Goal: Obtain resource: Obtain resource

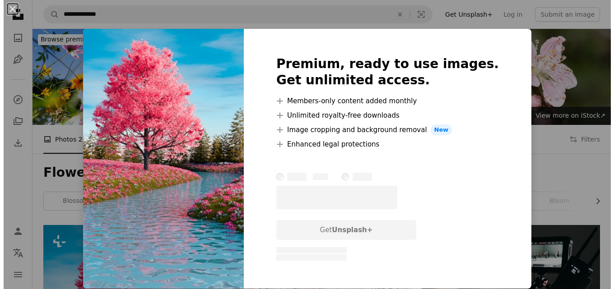
scroll to position [226, 0]
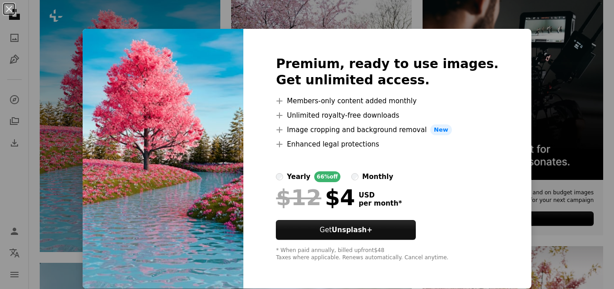
drag, startPoint x: 155, startPoint y: 65, endPoint x: 150, endPoint y: 42, distance: 24.5
click at [156, 65] on img at bounding box center [163, 159] width 161 height 260
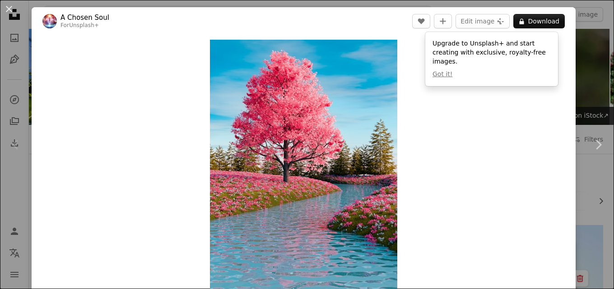
scroll to position [226, 0]
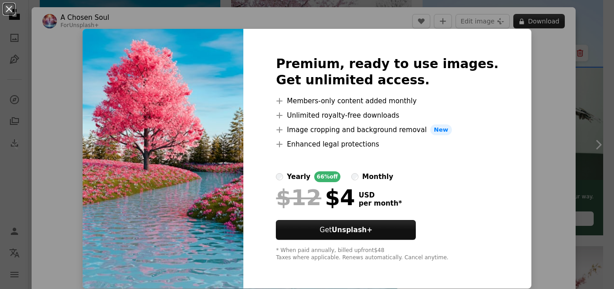
click at [525, 24] on div "An X shape Premium, ready to use images. Get unlimited access. A plus sign Memb…" at bounding box center [307, 144] width 614 height 289
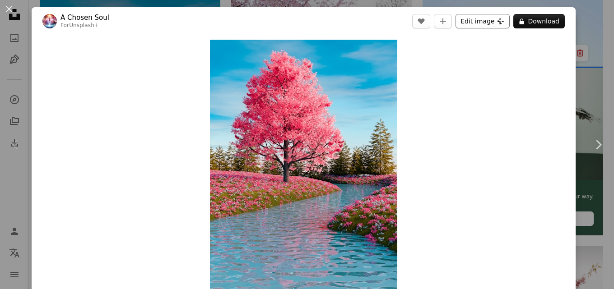
click at [491, 21] on button "Edit image Plus sign for Unsplash+" at bounding box center [482, 21] width 54 height 14
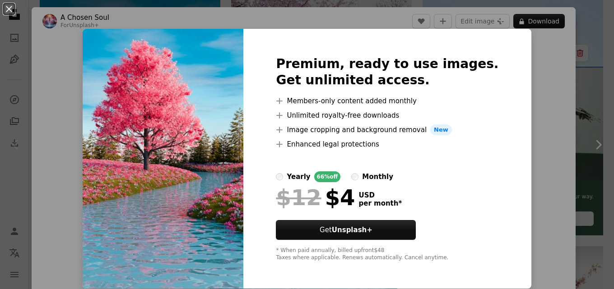
click at [522, 99] on div "An X shape Premium, ready to use images. Get unlimited access. A plus sign Memb…" at bounding box center [307, 144] width 614 height 289
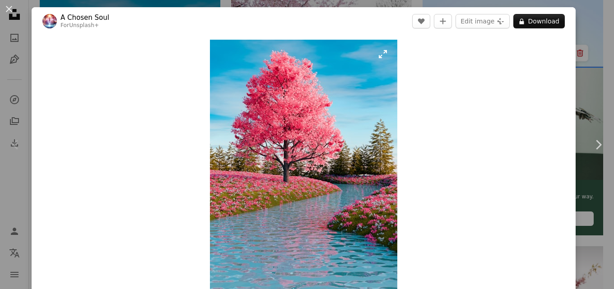
click at [377, 60] on img "Zoom in on this image" at bounding box center [303, 171] width 187 height 262
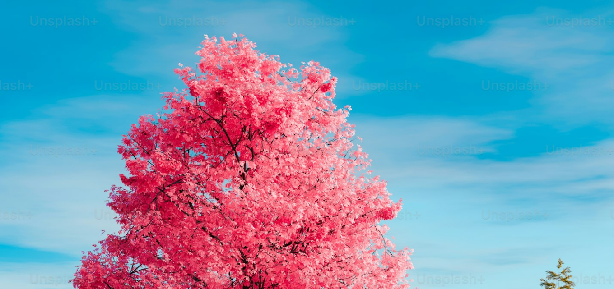
scroll to position [276, 0]
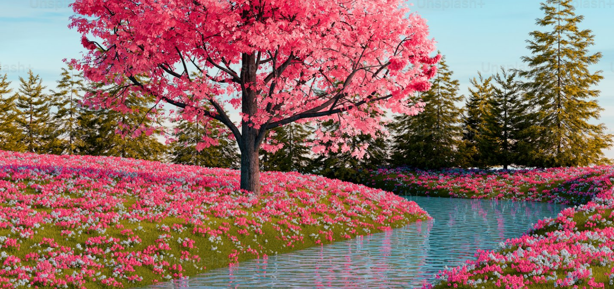
drag, startPoint x: 559, startPoint y: 104, endPoint x: 568, endPoint y: 70, distance: 35.0
click at [568, 70] on img "Zoom out on this image" at bounding box center [307, 153] width 615 height 861
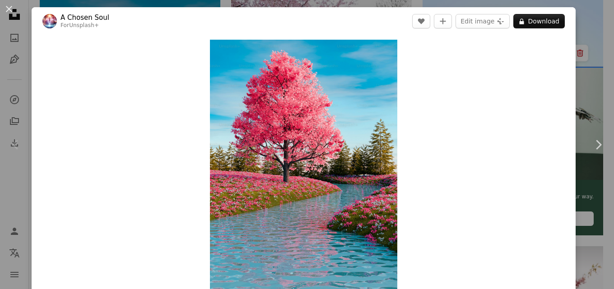
scroll to position [13, 0]
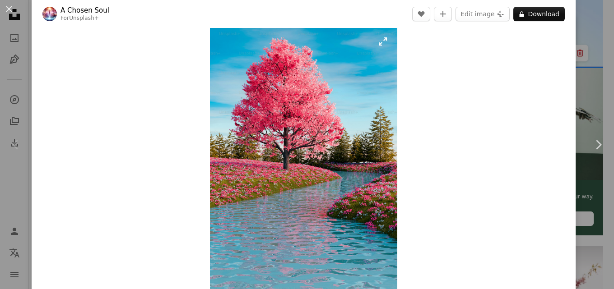
drag, startPoint x: 506, startPoint y: 108, endPoint x: 274, endPoint y: 137, distance: 234.3
click at [274, 137] on img "Zoom in on this image" at bounding box center [303, 158] width 187 height 262
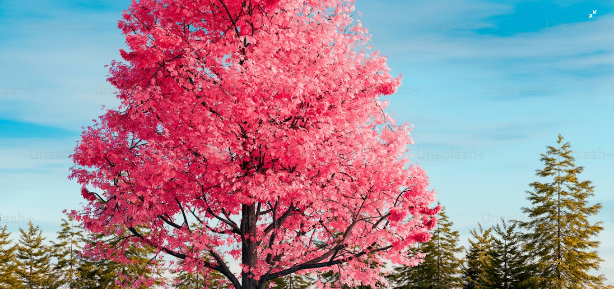
scroll to position [55, 0]
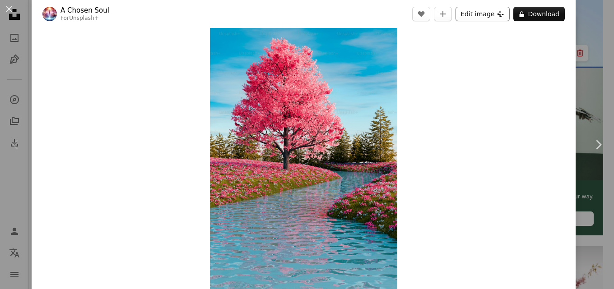
click at [472, 13] on button "Edit image Plus sign for Unsplash+" at bounding box center [482, 14] width 54 height 14
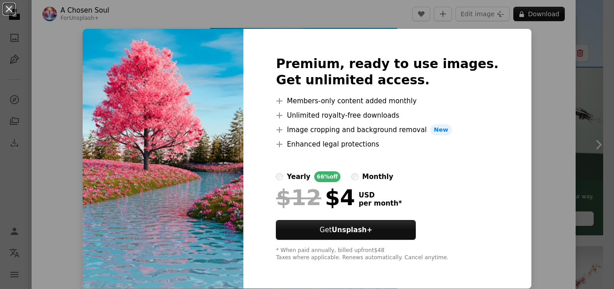
click at [527, 45] on div "An X shape Premium, ready to use images. Get unlimited access. A plus sign Memb…" at bounding box center [307, 144] width 614 height 289
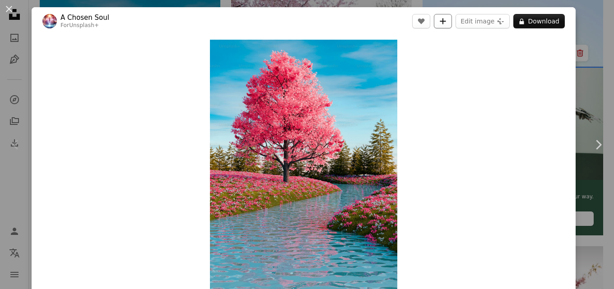
click at [442, 22] on icon "Add to Collection" at bounding box center [443, 21] width 6 height 6
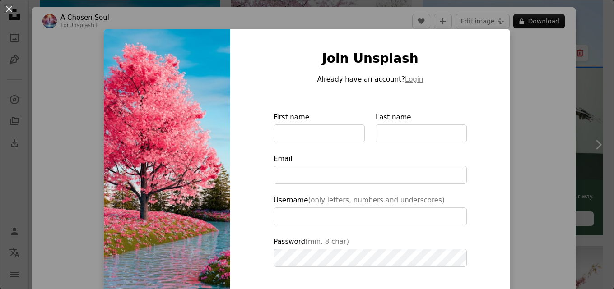
click at [521, 46] on div "An X shape Join Unsplash Already have an account? Login First name Last name Em…" at bounding box center [307, 144] width 614 height 289
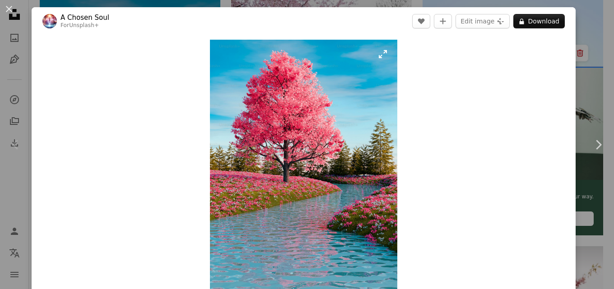
click at [332, 107] on img "Zoom in on this image" at bounding box center [303, 171] width 187 height 262
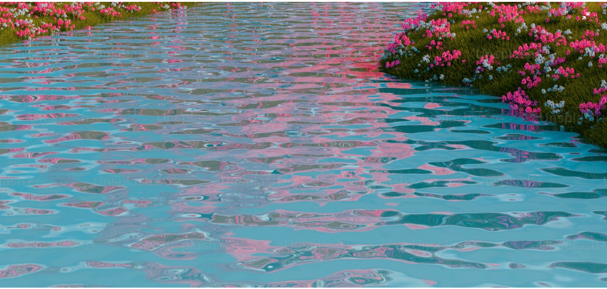
scroll to position [552, 0]
